Goal: Check status: Check status

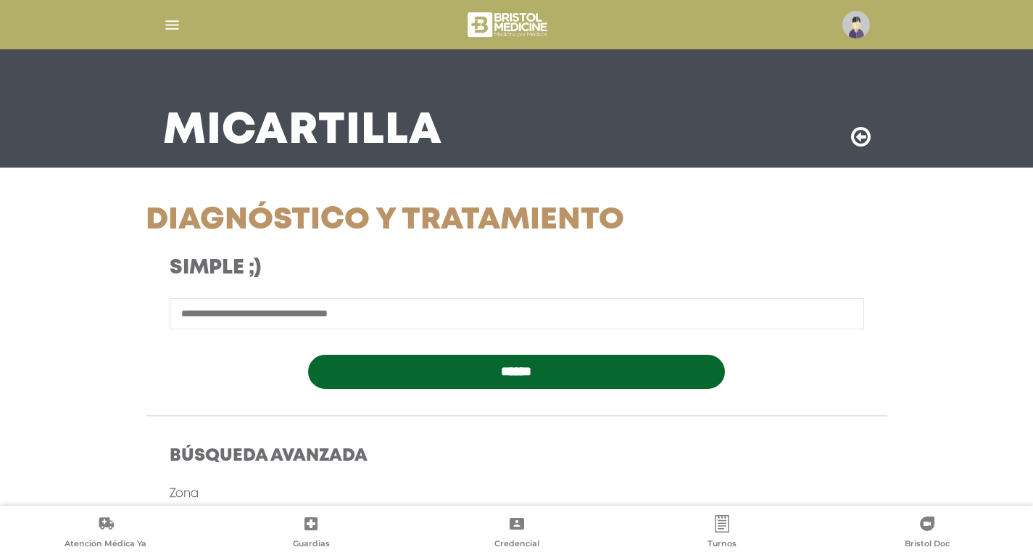
scroll to position [218, 0]
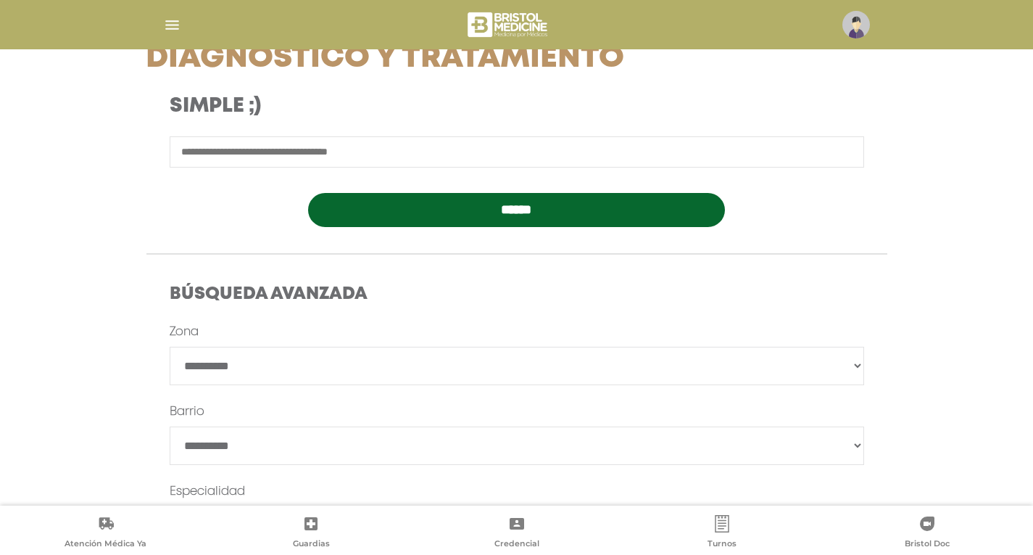
click at [852, 21] on img at bounding box center [857, 25] width 28 height 28
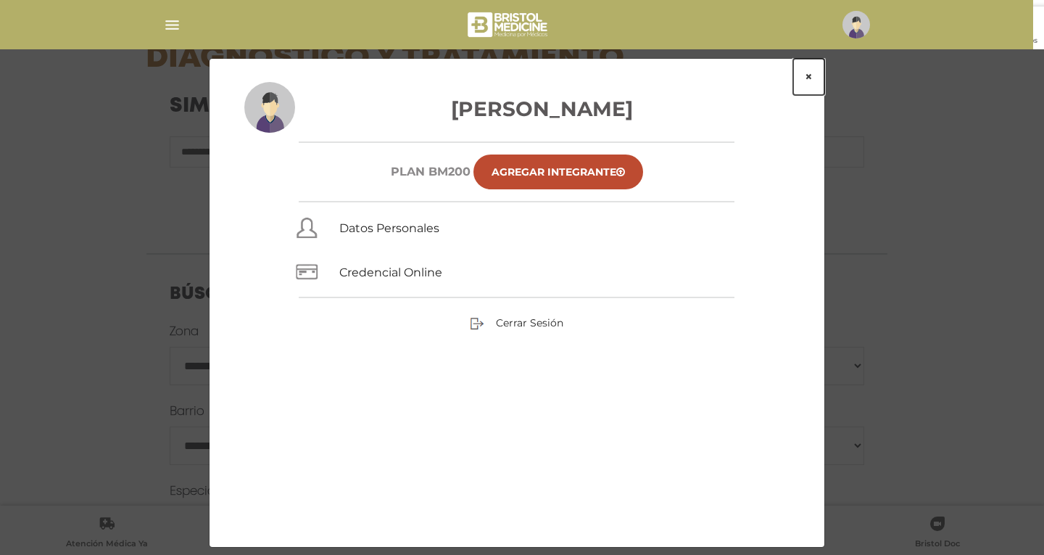
click at [810, 79] on button "×" at bounding box center [808, 77] width 31 height 36
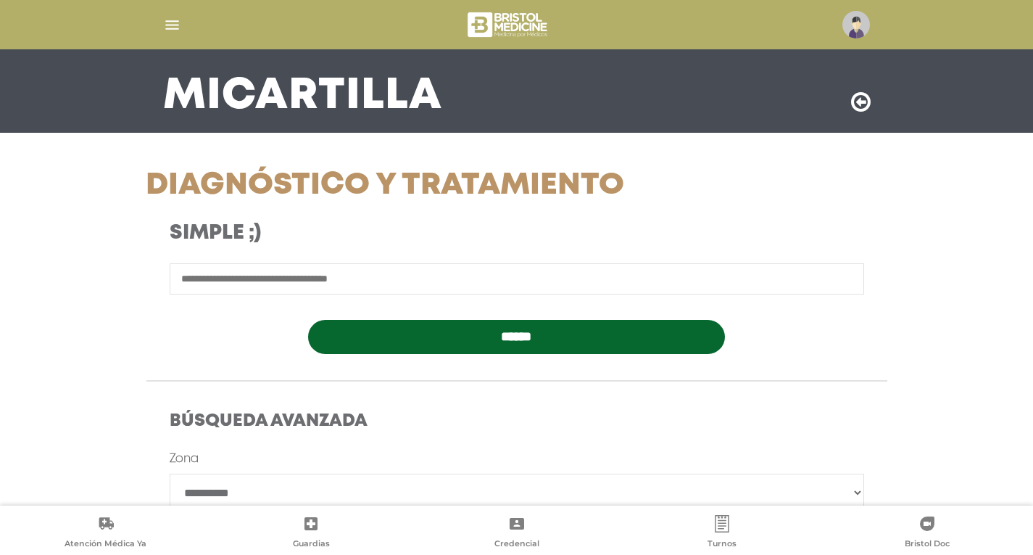
scroll to position [0, 0]
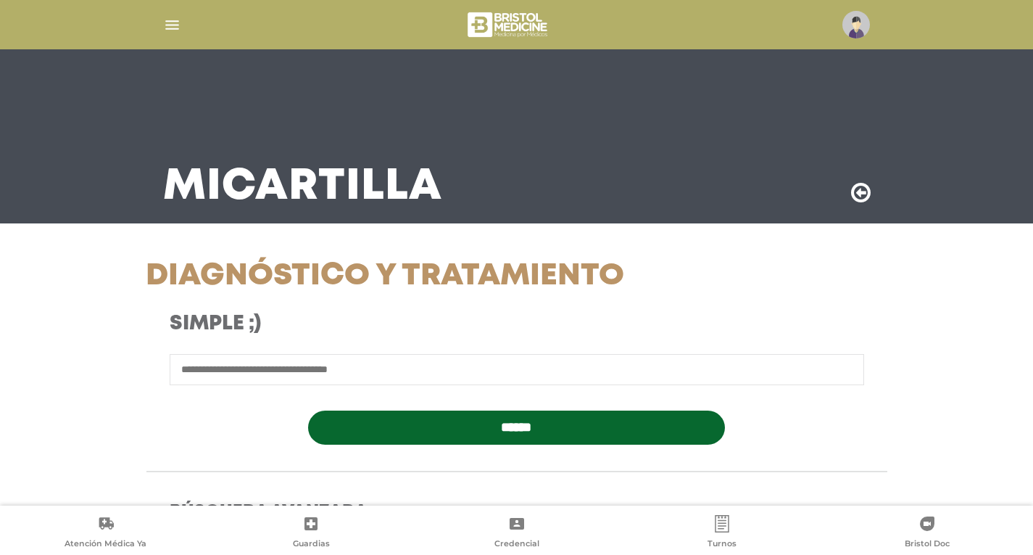
click at [860, 20] on img at bounding box center [857, 25] width 28 height 28
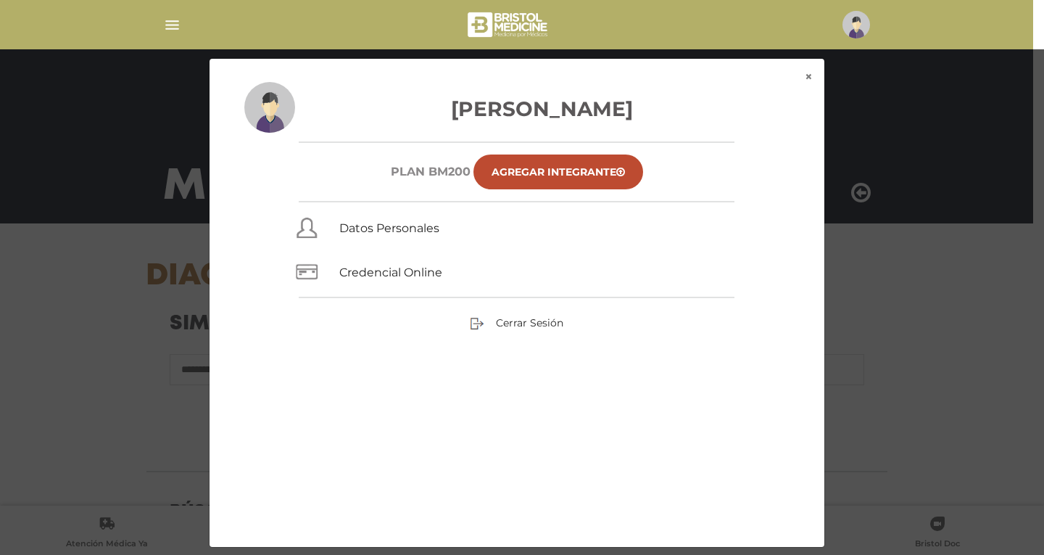
click at [858, 181] on div "× × Ramon Roberto Gutierrez Plan BM200 Agregar Integrante Datos Personales Cred…" at bounding box center [522, 302] width 992 height 489
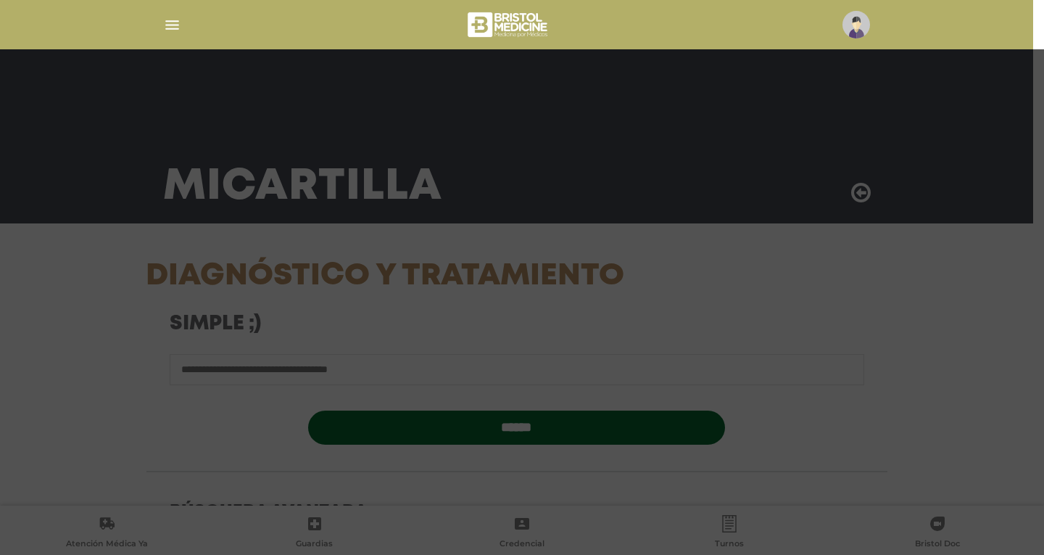
drag, startPoint x: 858, startPoint y: 181, endPoint x: 861, endPoint y: 188, distance: 7.8
click at [858, 181] on div "× × Ramon Roberto Gutierrez Plan BM200 Agregar Integrante Datos Personales Cred…" at bounding box center [522, 302] width 992 height 489
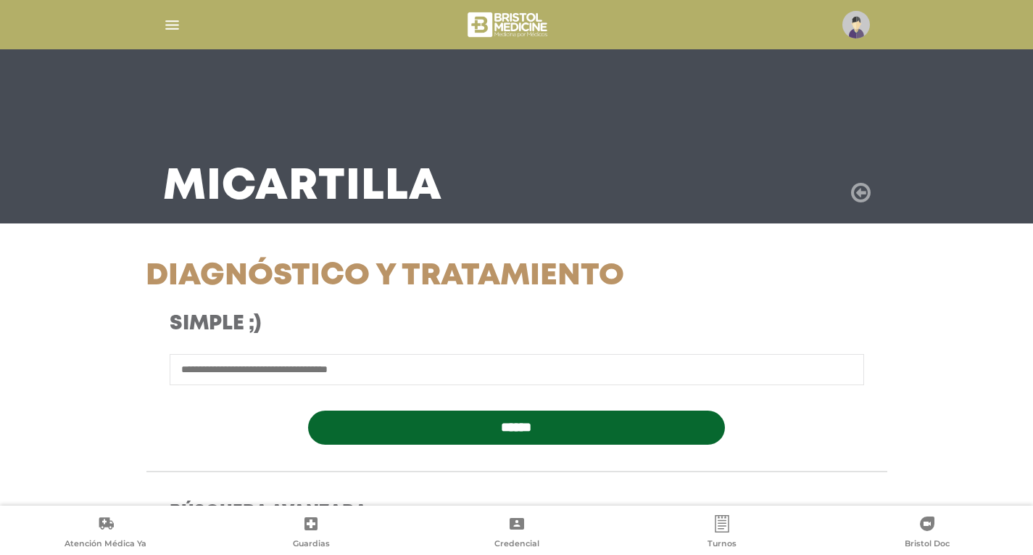
click at [863, 191] on icon at bounding box center [861, 192] width 20 height 23
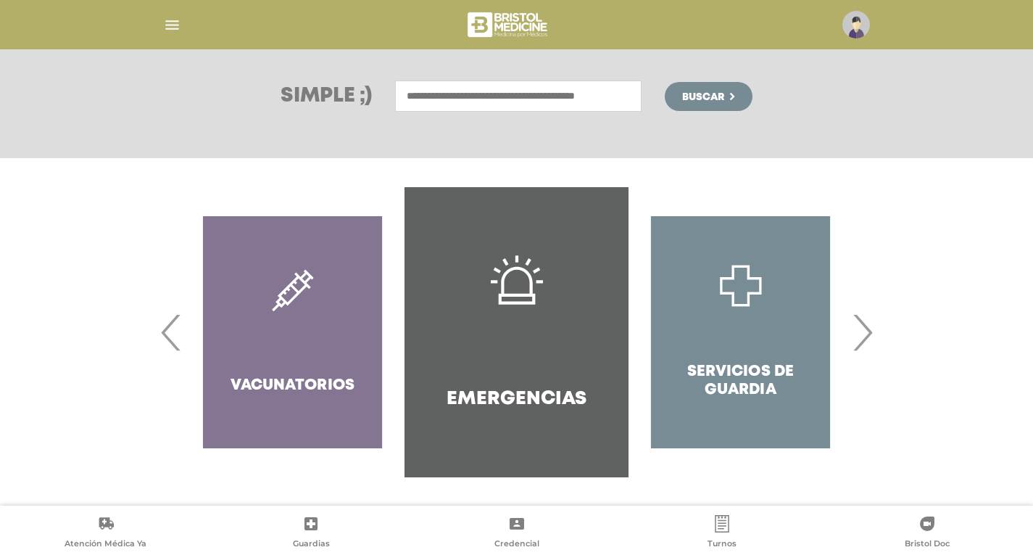
scroll to position [190, 0]
click at [870, 324] on span "›" at bounding box center [862, 331] width 28 height 78
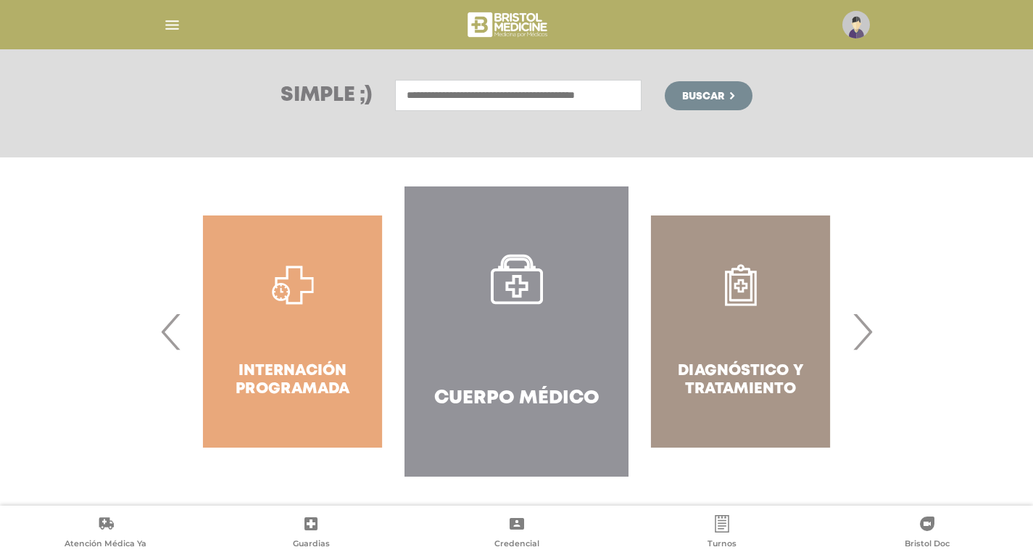
click at [870, 324] on span "›" at bounding box center [862, 331] width 28 height 78
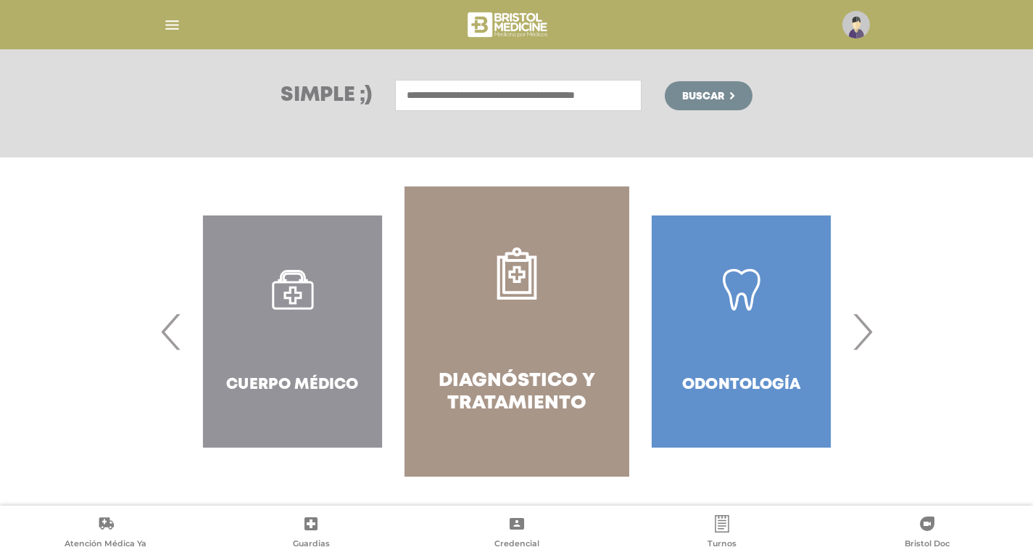
click at [870, 324] on span "›" at bounding box center [862, 331] width 28 height 78
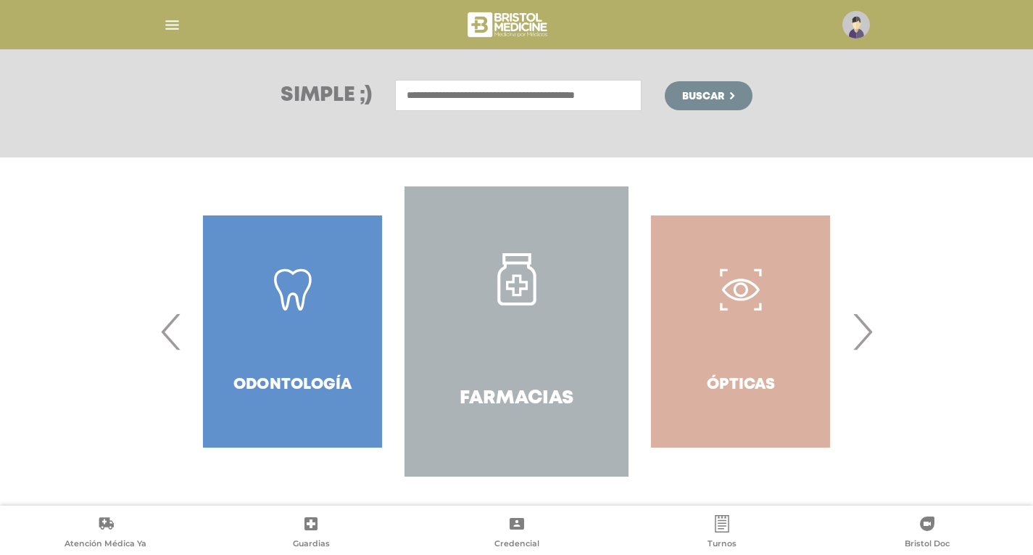
click at [870, 324] on span "›" at bounding box center [862, 331] width 28 height 78
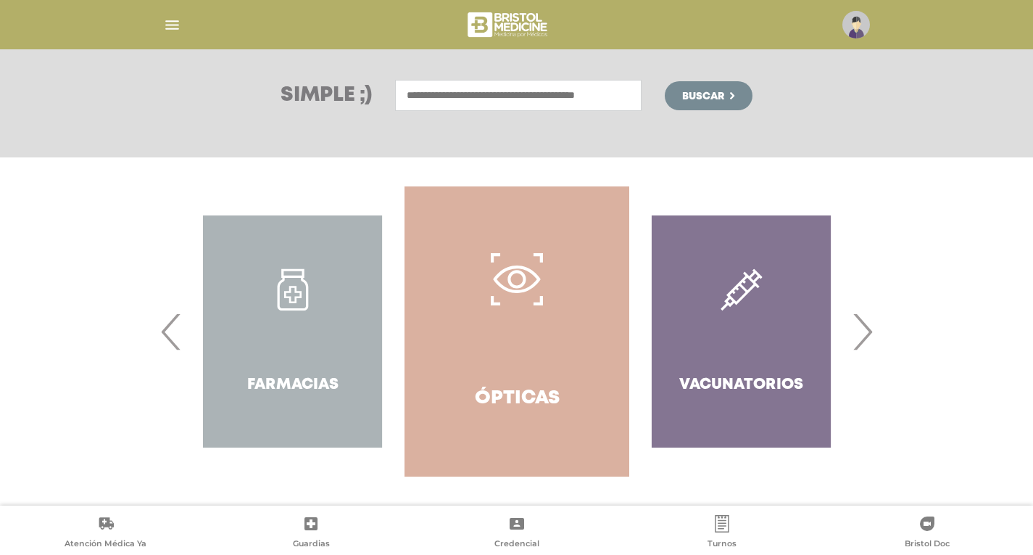
click at [870, 324] on span "›" at bounding box center [862, 331] width 28 height 78
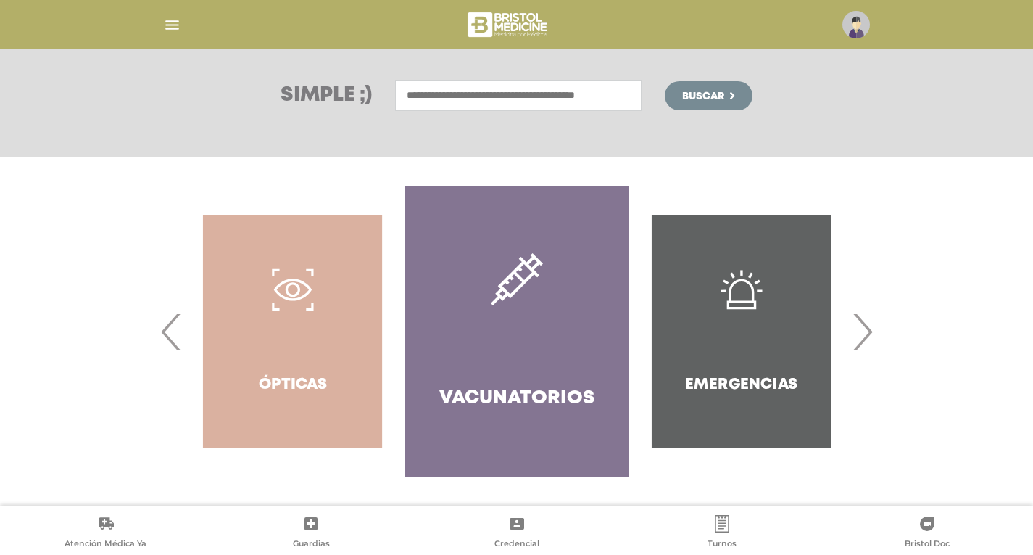
click at [870, 324] on span "›" at bounding box center [862, 331] width 28 height 78
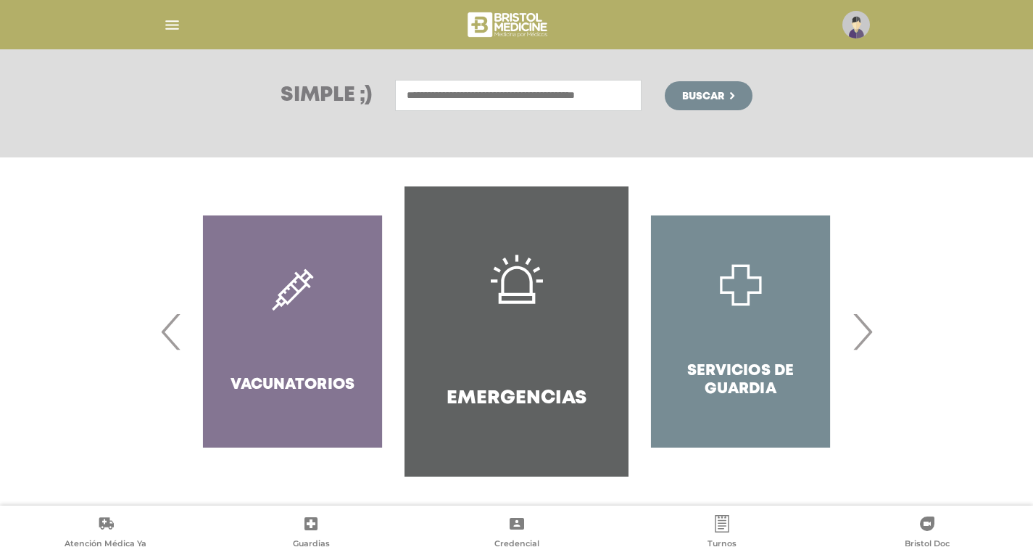
click at [870, 324] on span "›" at bounding box center [862, 331] width 28 height 78
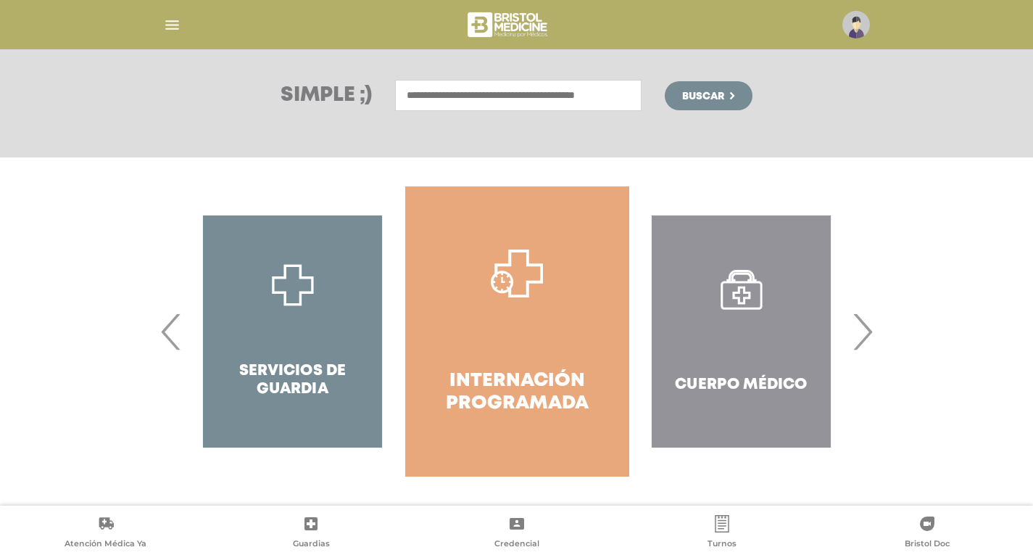
click at [870, 324] on span "›" at bounding box center [862, 331] width 28 height 78
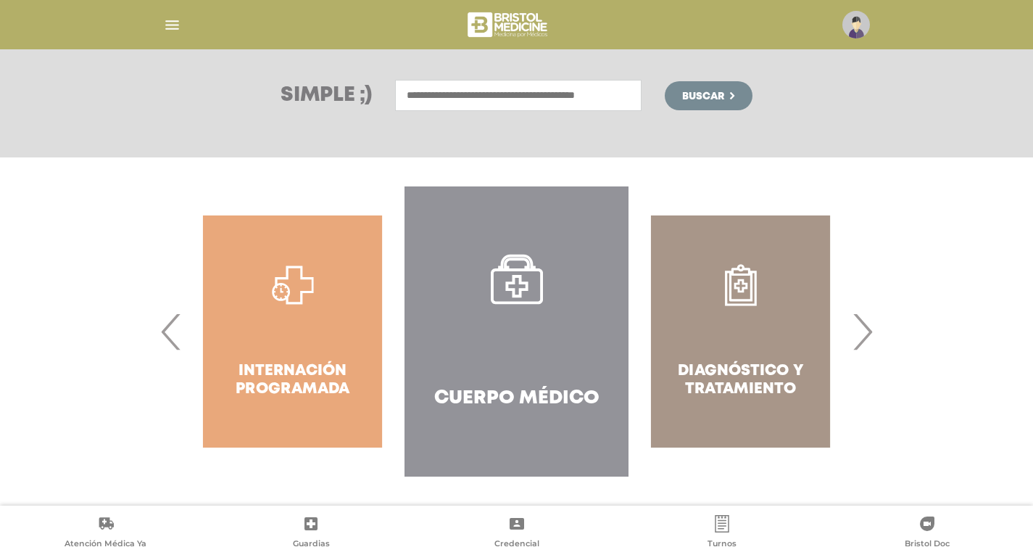
click at [870, 324] on span "›" at bounding box center [862, 331] width 28 height 78
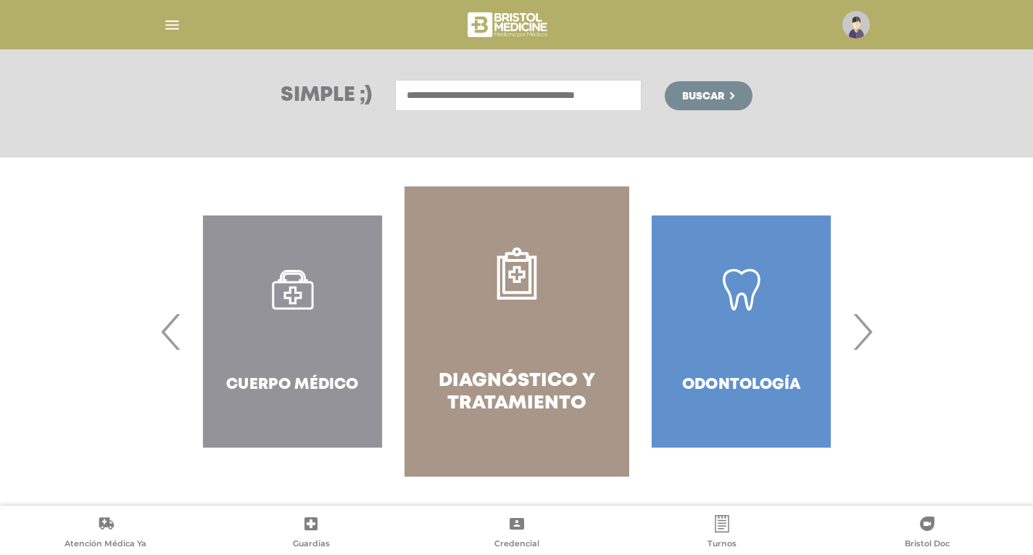
click at [870, 324] on span "›" at bounding box center [862, 331] width 28 height 78
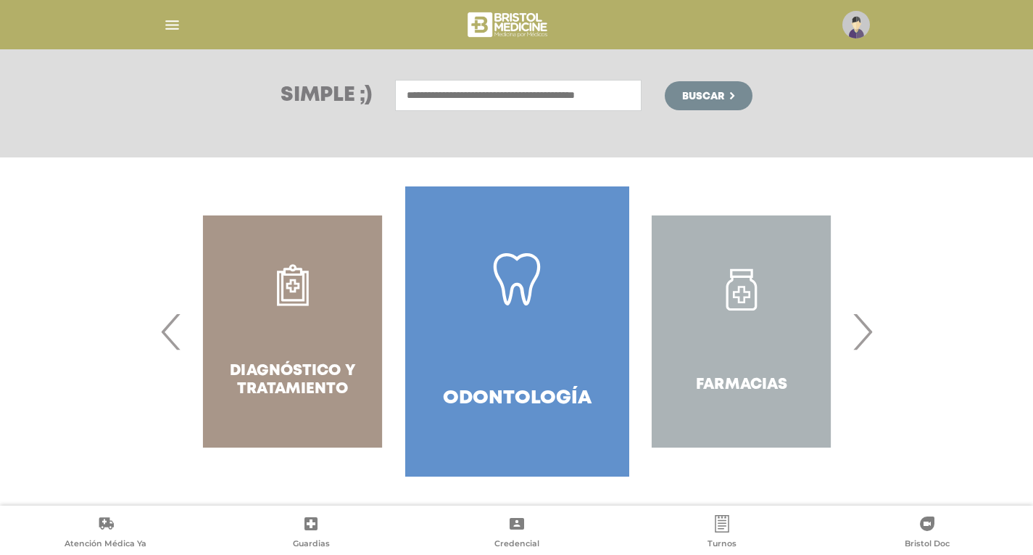
click at [870, 324] on span "›" at bounding box center [862, 331] width 28 height 78
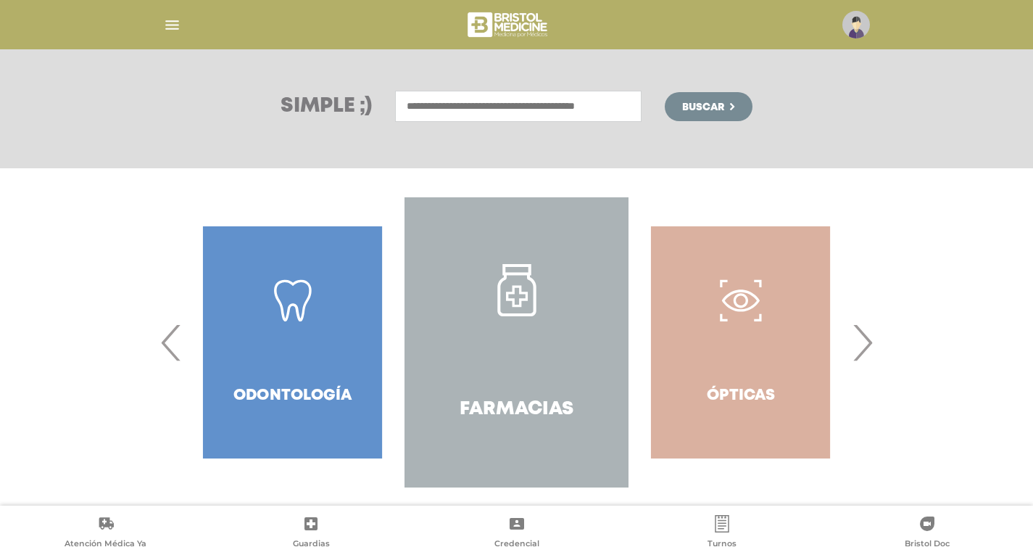
scroll to position [0, 0]
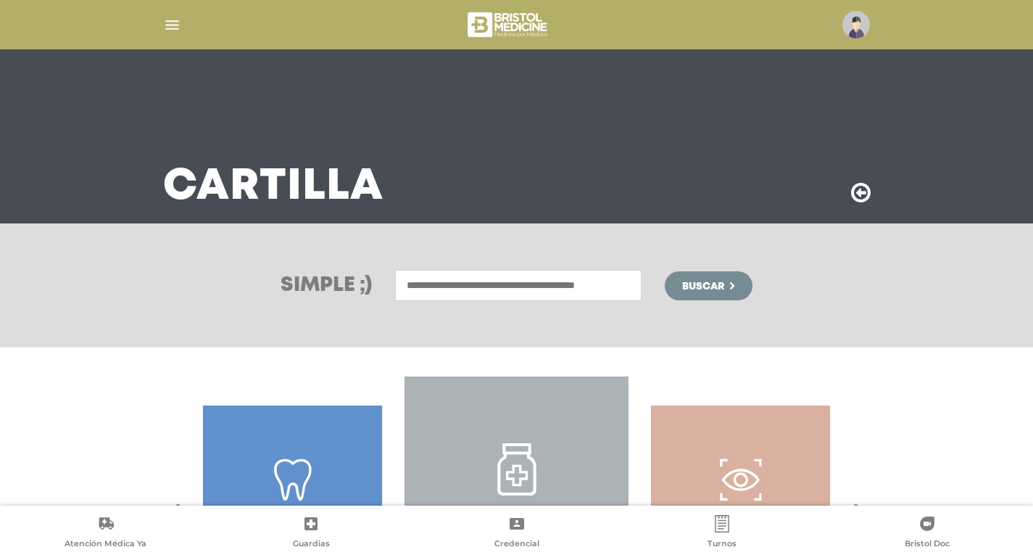
click at [860, 195] on icon at bounding box center [861, 192] width 20 height 23
click at [0, 0] on div at bounding box center [0, 0] width 0 height 0
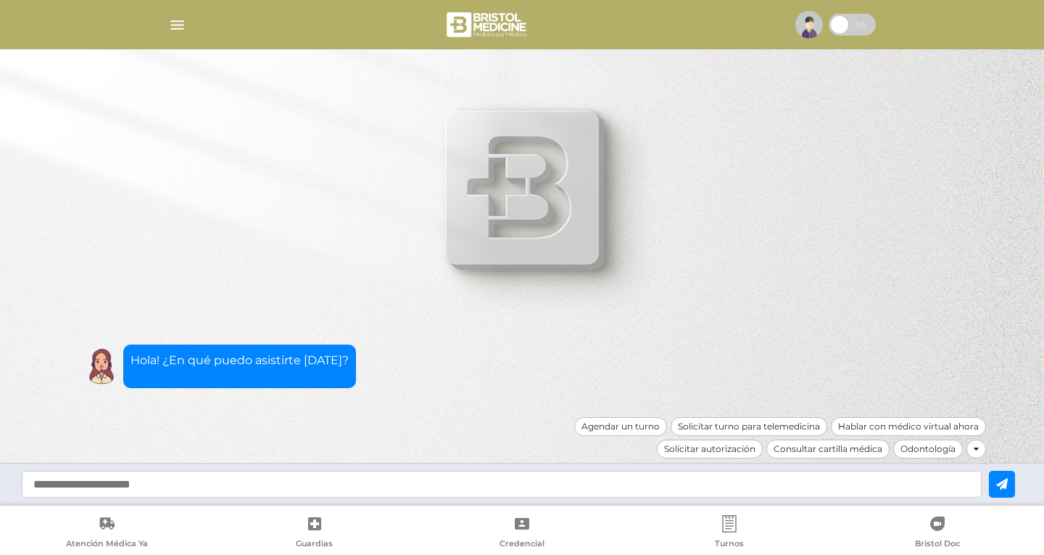
click at [851, 25] on span at bounding box center [840, 25] width 22 height 22
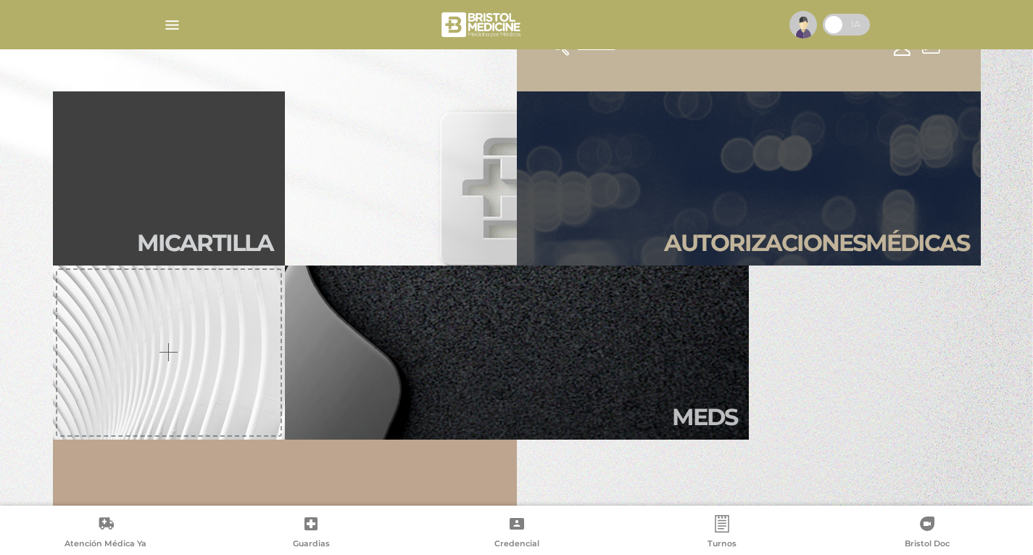
scroll to position [435, 0]
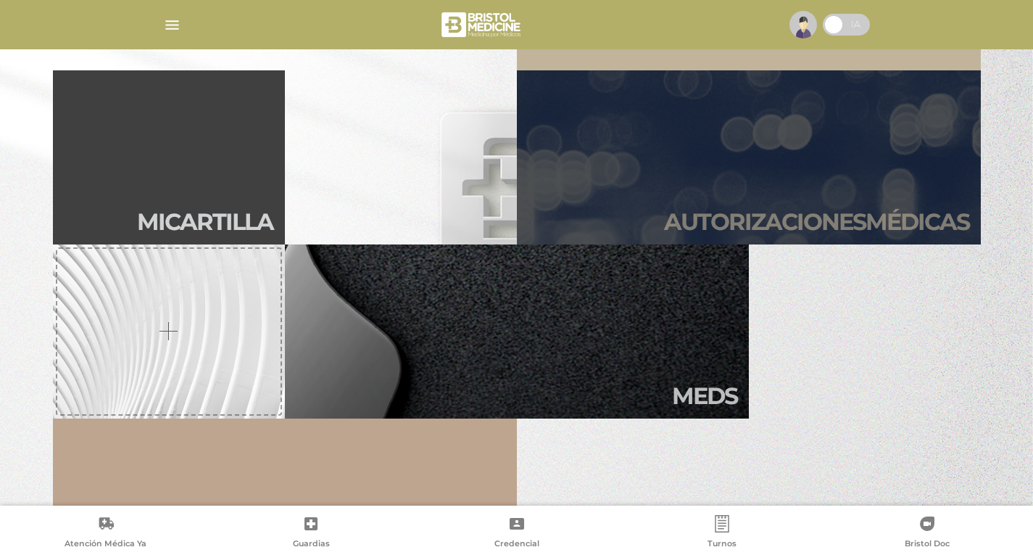
click at [675, 189] on link "Autori zaciones médicas" at bounding box center [749, 157] width 464 height 174
click at [0, 0] on div at bounding box center [0, 0] width 0 height 0
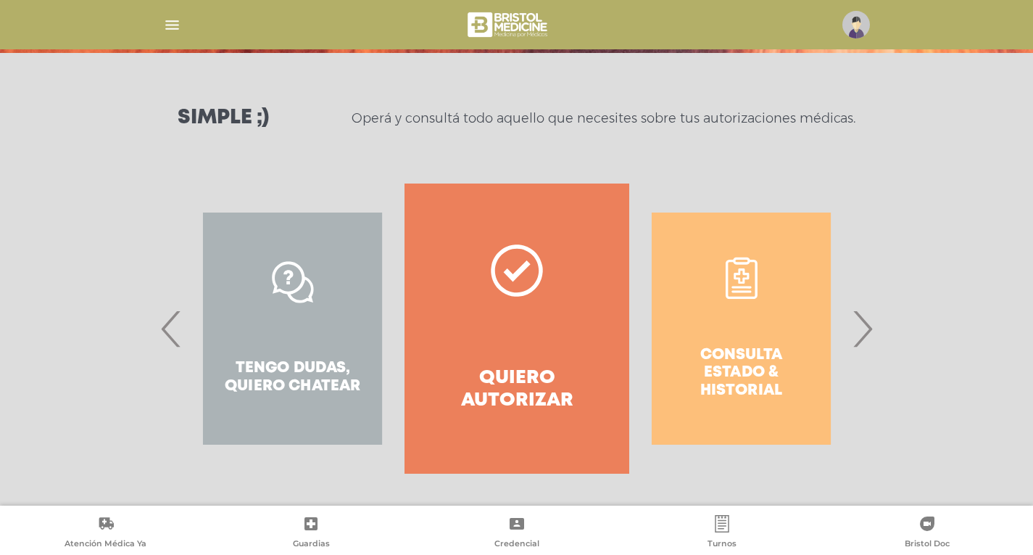
scroll to position [173, 0]
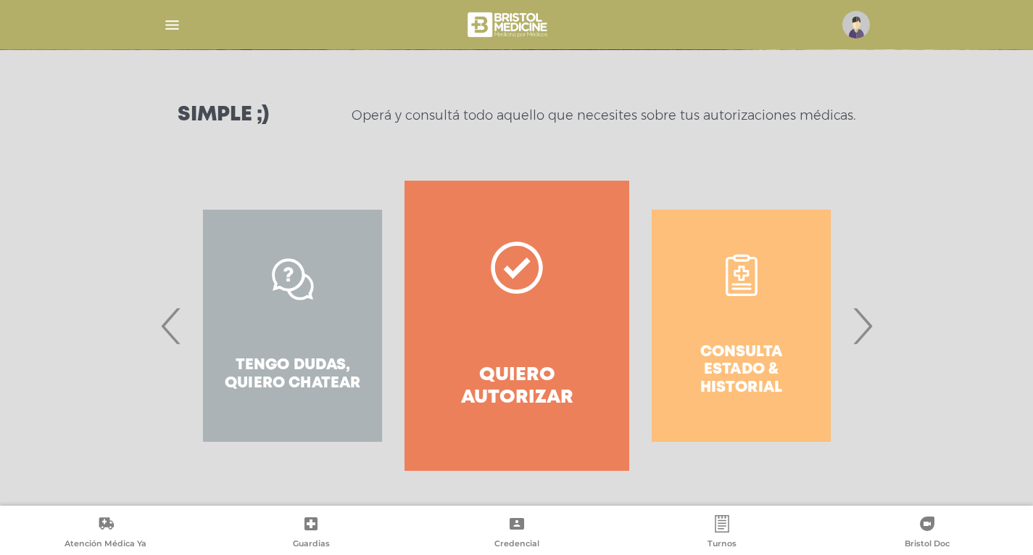
click at [770, 365] on div "Consulta estado & historial" at bounding box center [741, 326] width 224 height 290
click at [862, 332] on span "›" at bounding box center [862, 325] width 28 height 78
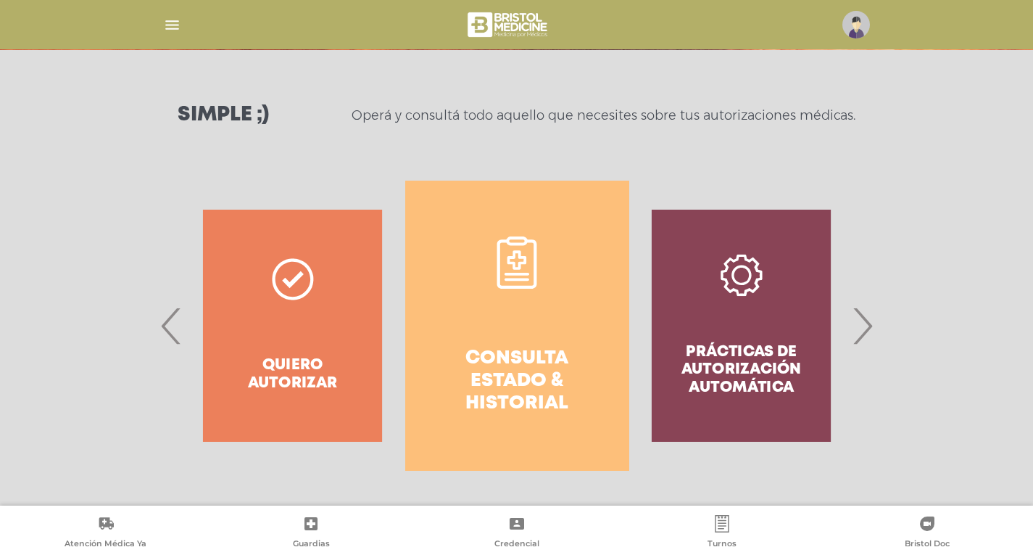
click at [471, 263] on link "Consulta estado & historial" at bounding box center [517, 326] width 224 height 290
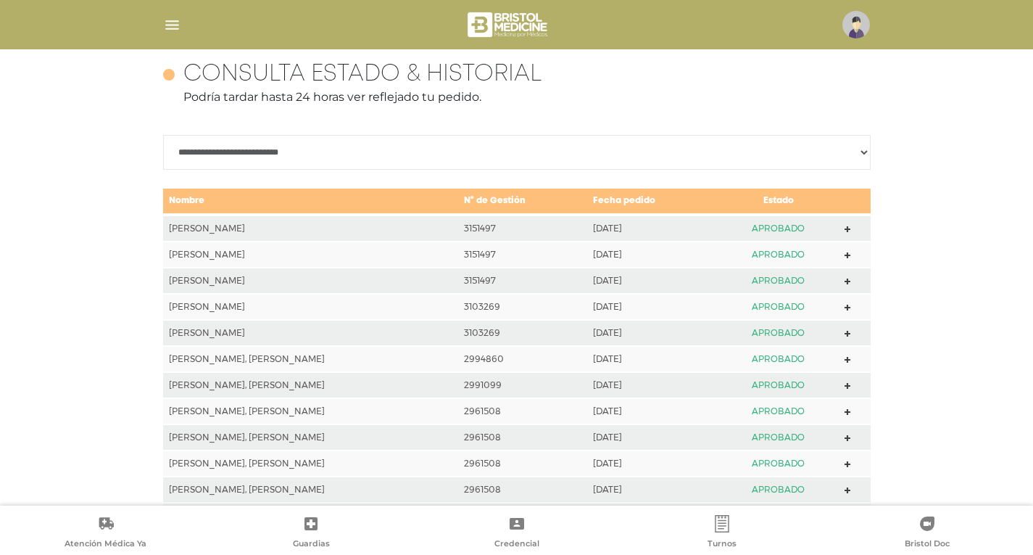
scroll to position [716, 0]
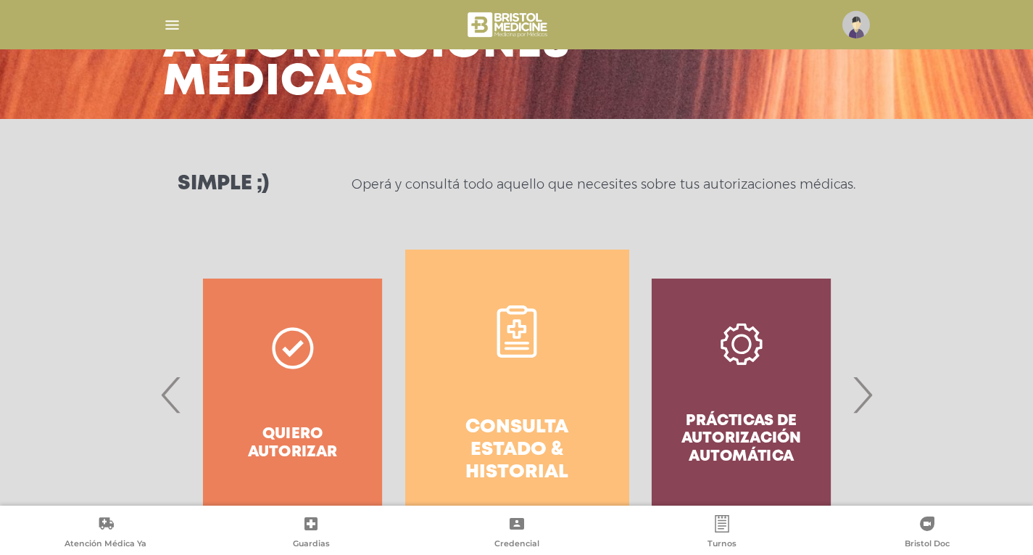
scroll to position [0, 0]
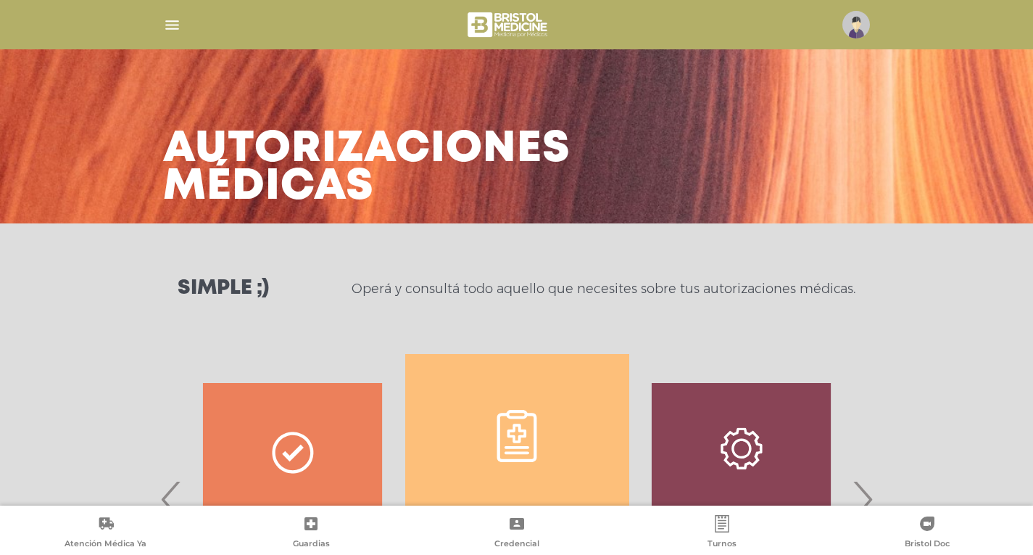
click at [857, 26] on img at bounding box center [857, 25] width 28 height 28
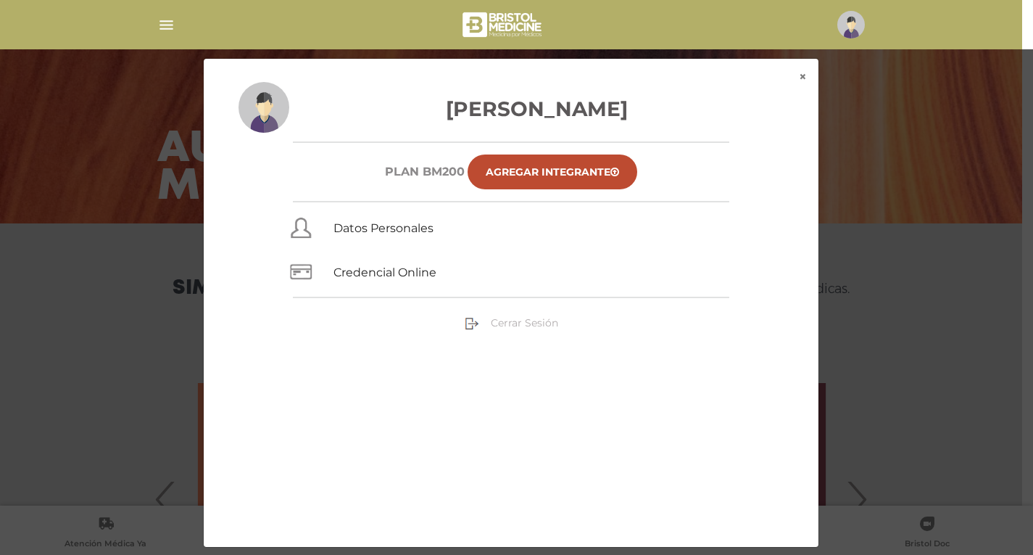
click at [531, 327] on span "Cerrar Sesión" at bounding box center [524, 322] width 67 height 13
click at [0, 0] on div at bounding box center [0, 0] width 0 height 0
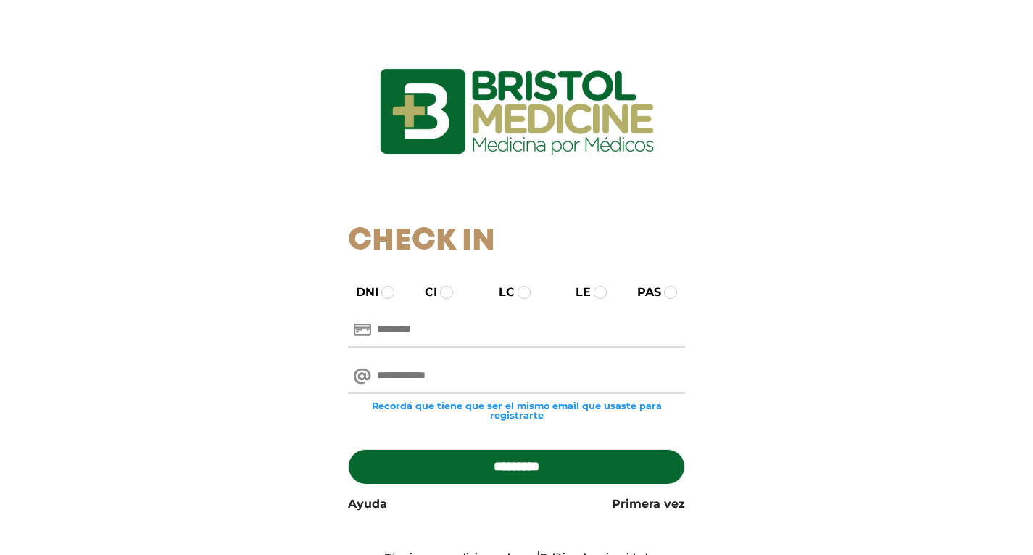
click at [412, 328] on input "text" at bounding box center [516, 330] width 337 height 35
type input "********"
click at [442, 368] on input "email" at bounding box center [516, 376] width 337 height 35
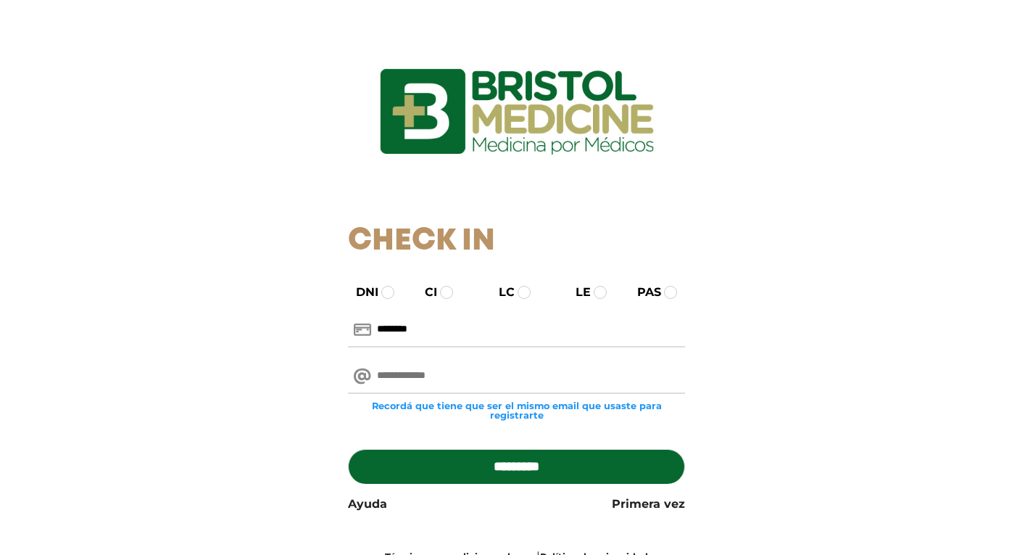
click at [439, 376] on input "email" at bounding box center [516, 376] width 337 height 35
type input "********"
click at [348, 449] on input "*********" at bounding box center [516, 466] width 337 height 35
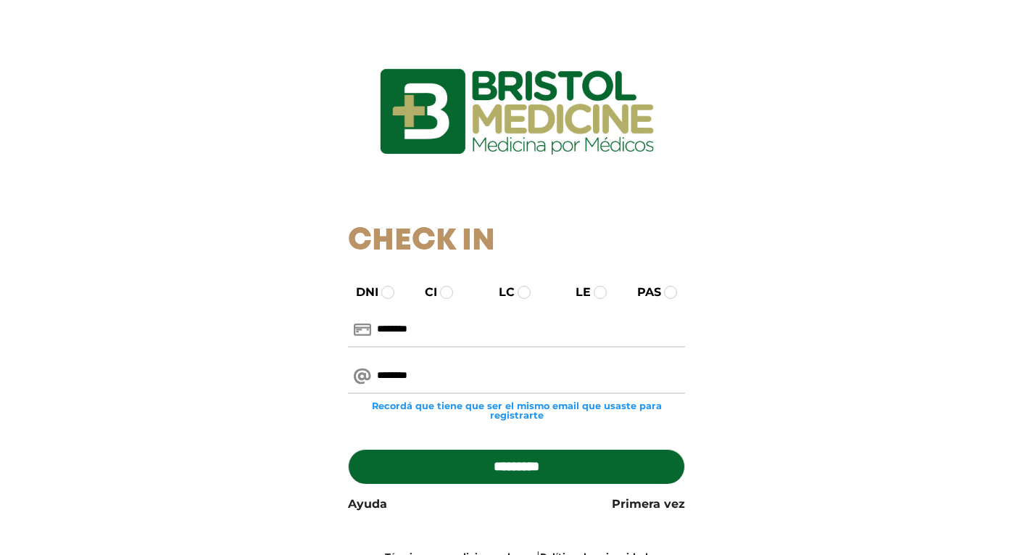
drag, startPoint x: 421, startPoint y: 371, endPoint x: 260, endPoint y: 381, distance: 162.0
click at [260, 381] on div "DNI CI LC LE PAS ******** ******** Recordá que tiene que ser el mismo email que…" at bounding box center [517, 433] width 892 height 299
type input "**********"
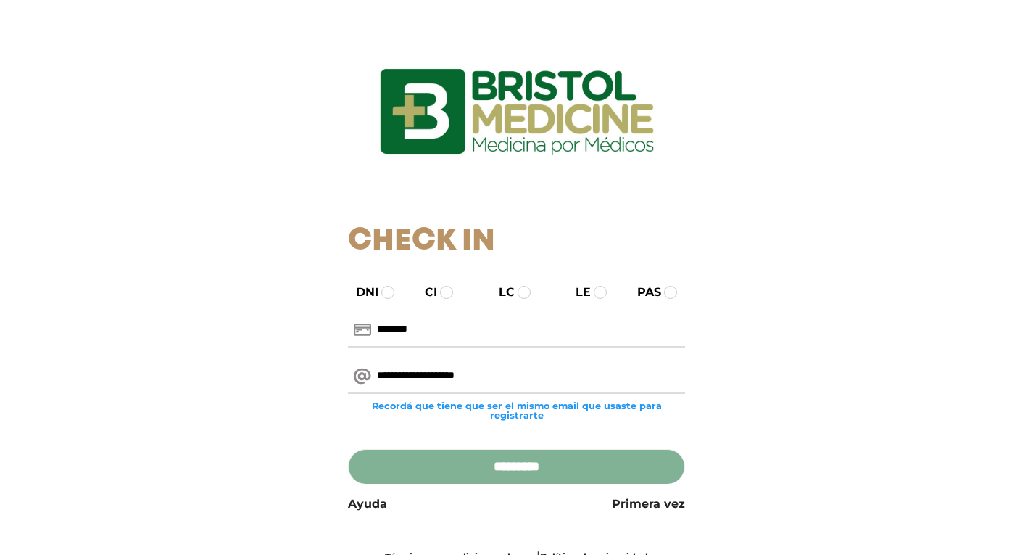
click at [519, 466] on input "*********" at bounding box center [516, 466] width 337 height 35
type input "**********"
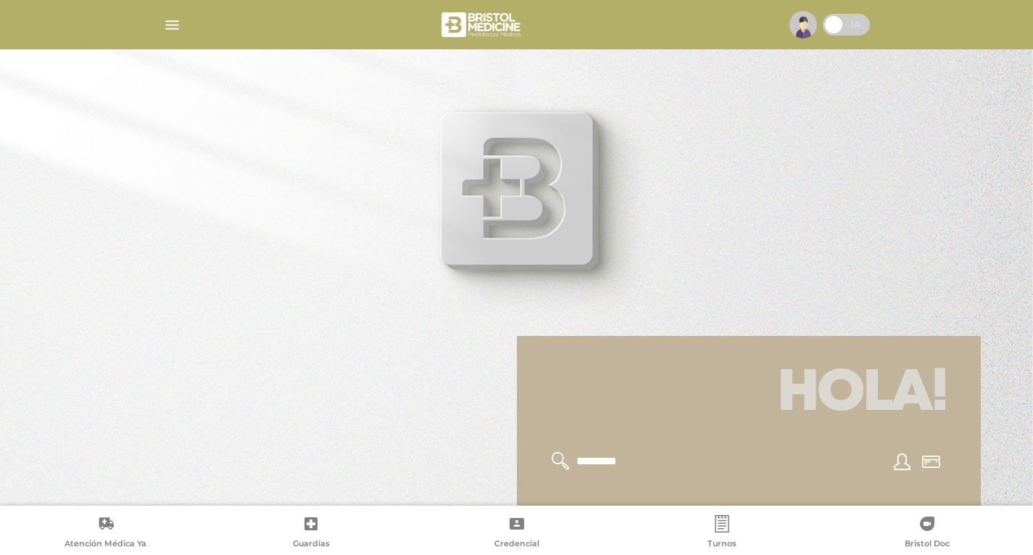
scroll to position [290, 0]
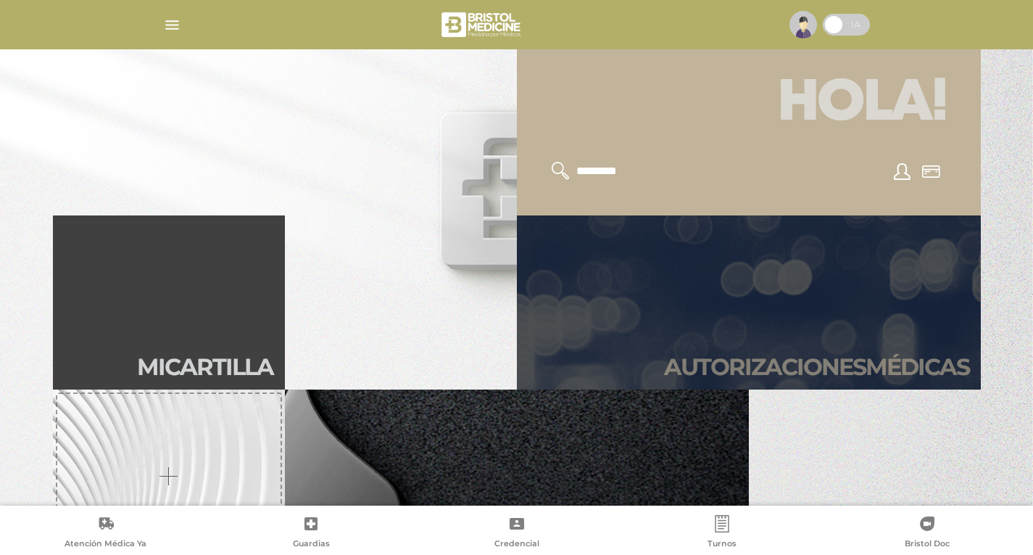
click at [707, 333] on link "Autori zaciones médicas" at bounding box center [749, 302] width 464 height 174
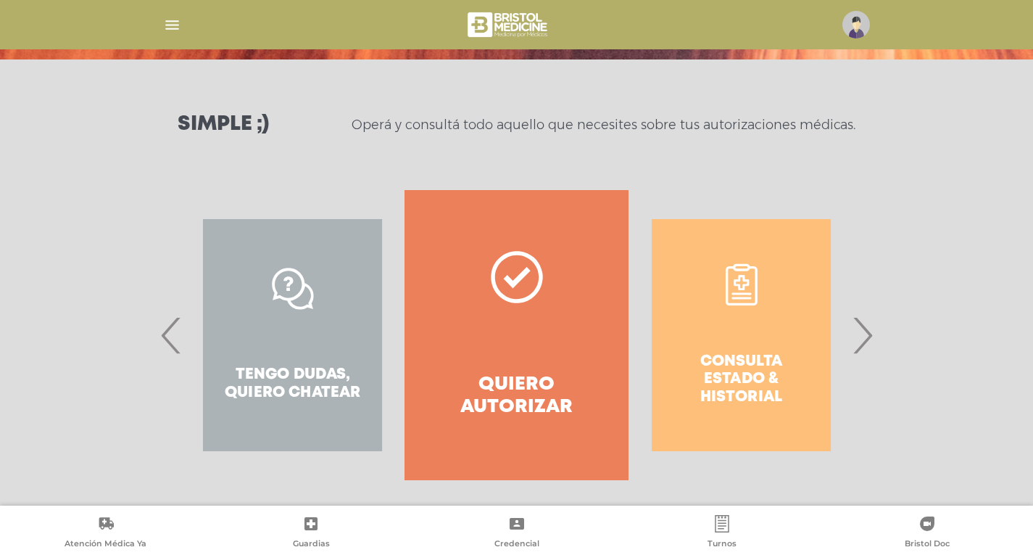
scroll to position [173, 0]
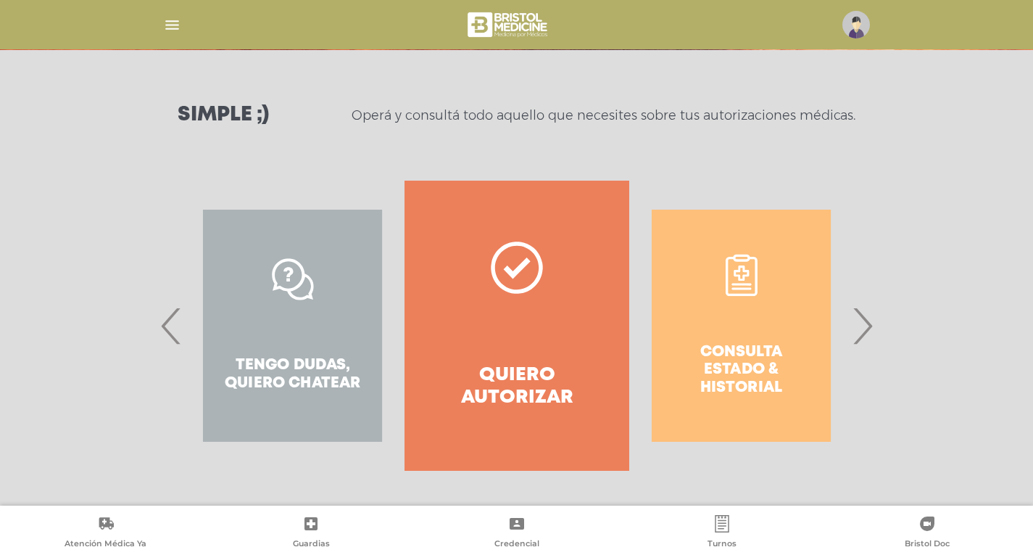
click at [872, 326] on span "›" at bounding box center [862, 325] width 28 height 78
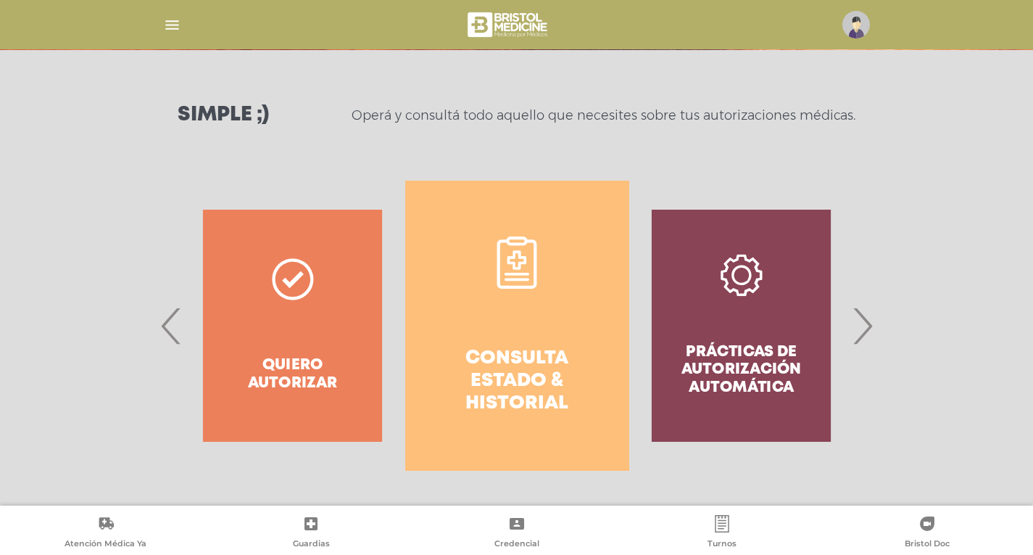
click at [519, 310] on link "Consulta estado & historial" at bounding box center [517, 326] width 224 height 290
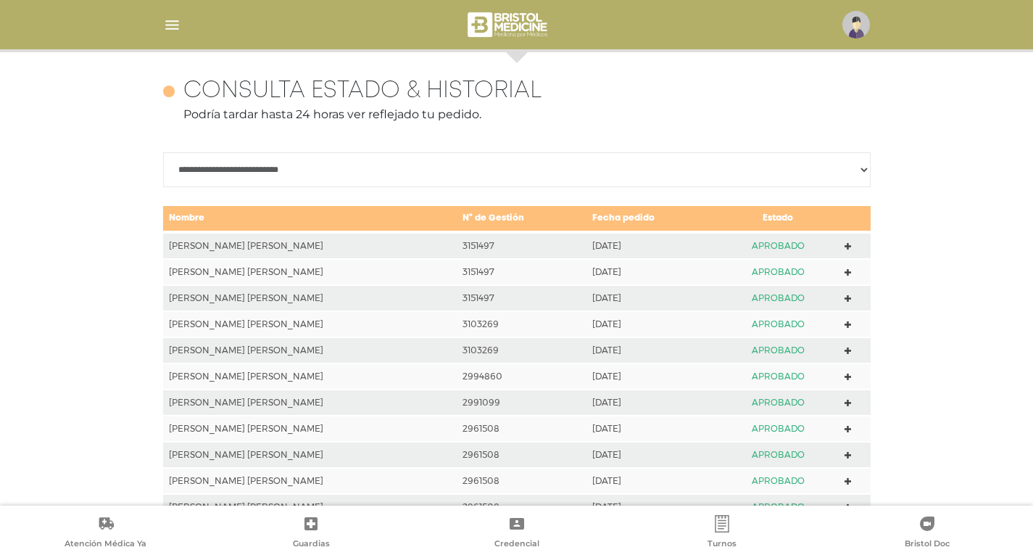
scroll to position [644, 0]
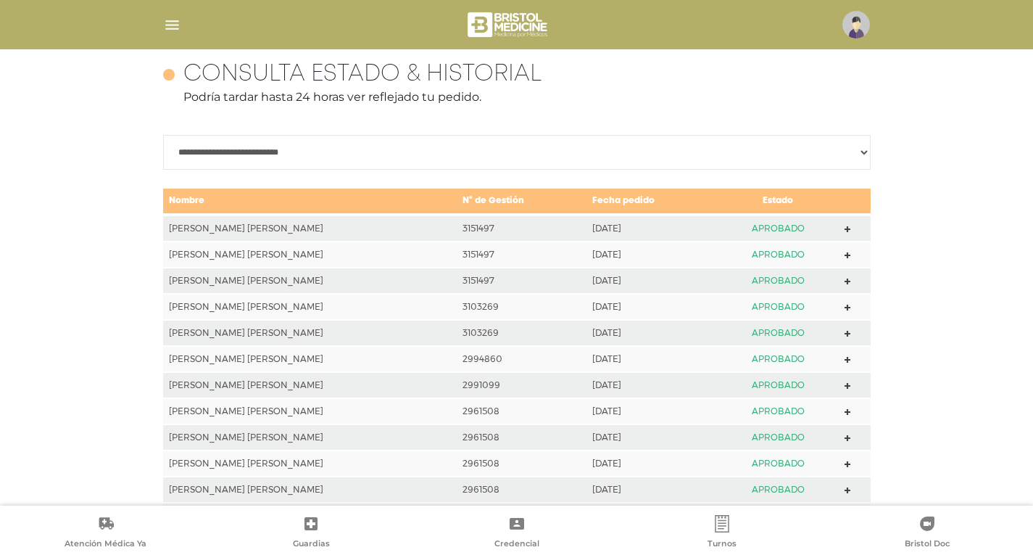
click at [845, 224] on icon at bounding box center [848, 228] width 7 height 11
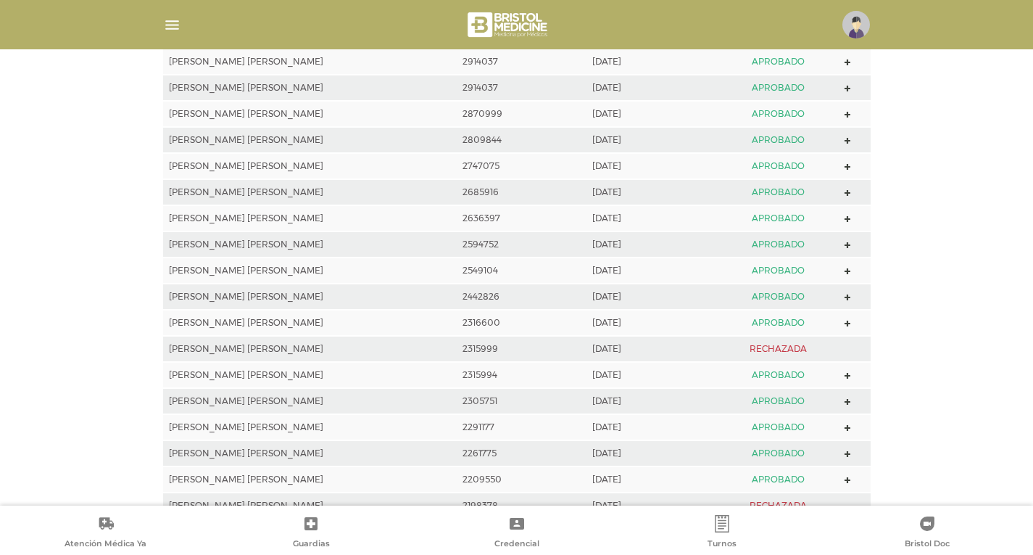
scroll to position [1425, 0]
